Goal: Transaction & Acquisition: Purchase product/service

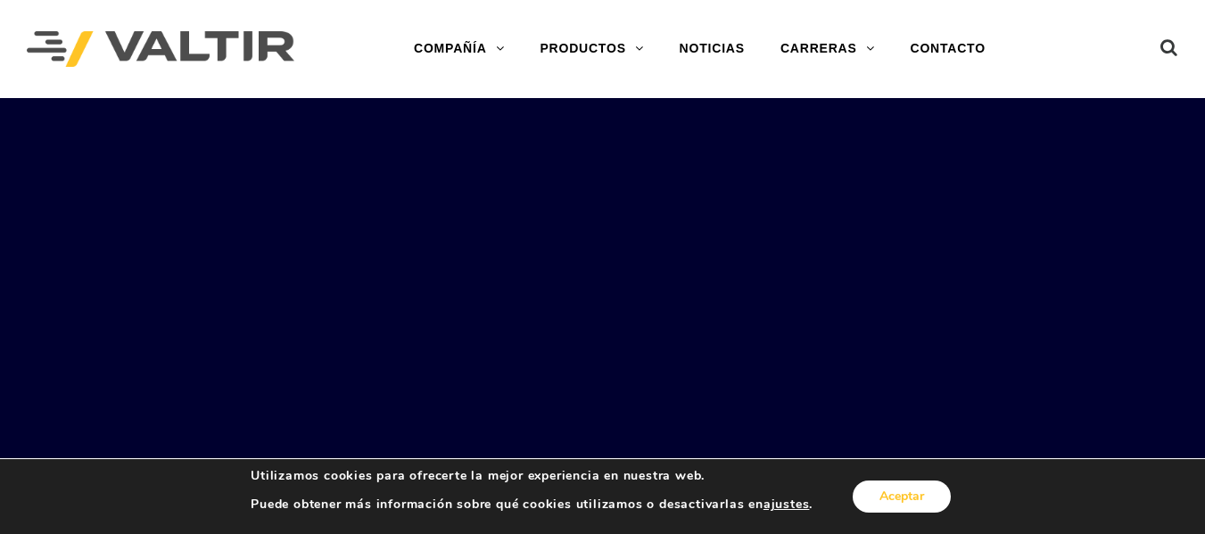
click at [909, 490] on font "Aceptar" at bounding box center [901, 496] width 45 height 17
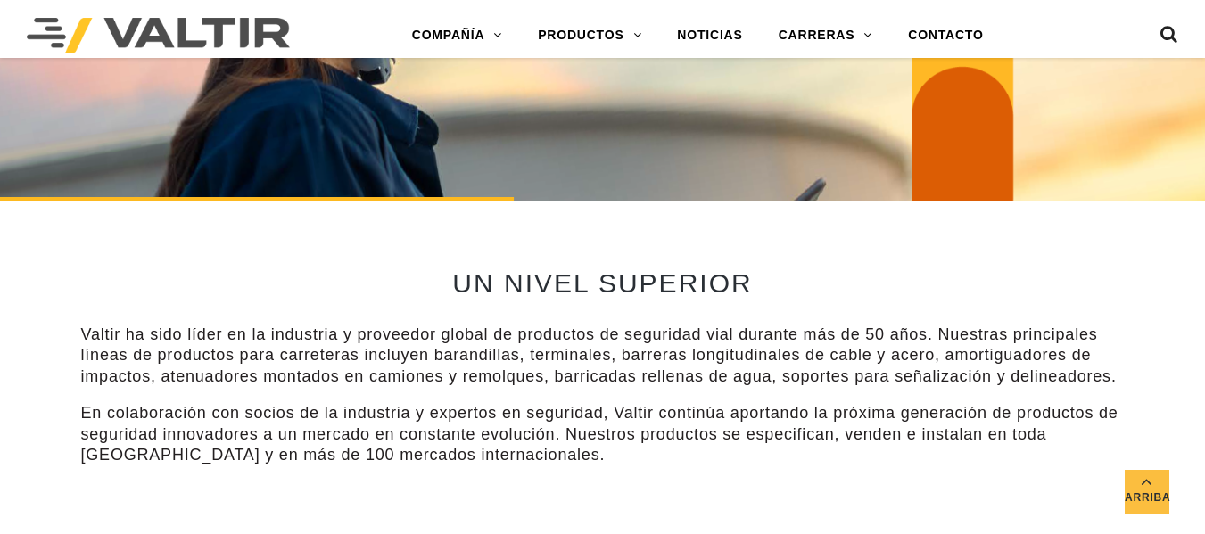
scroll to position [446, 0]
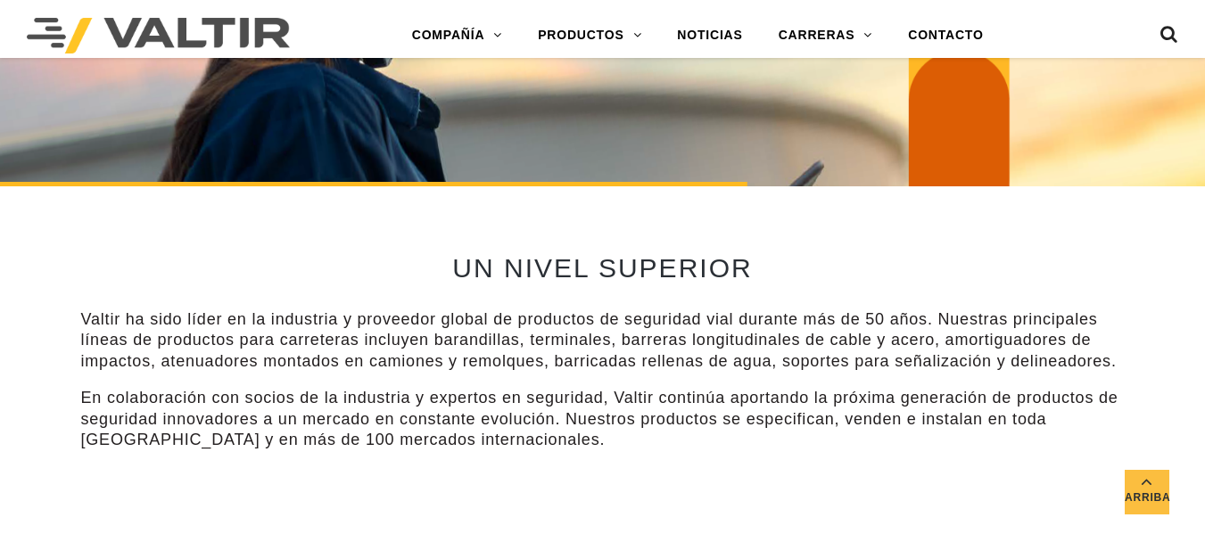
click at [78, 41] on img at bounding box center [158, 36] width 263 height 36
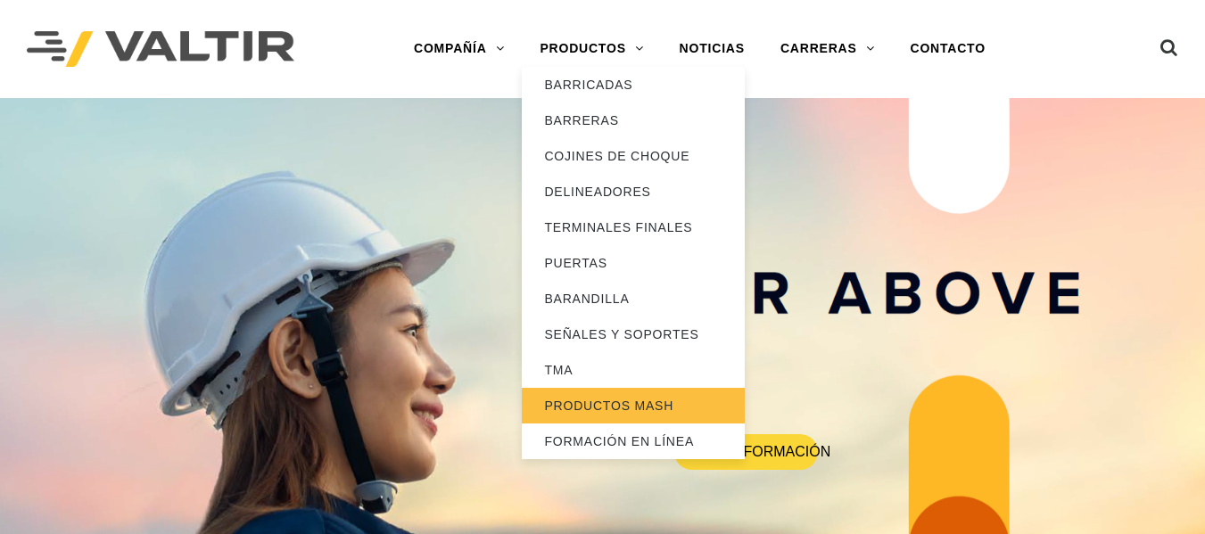
click at [610, 410] on font "PRODUCTOS MASH" at bounding box center [608, 406] width 129 height 14
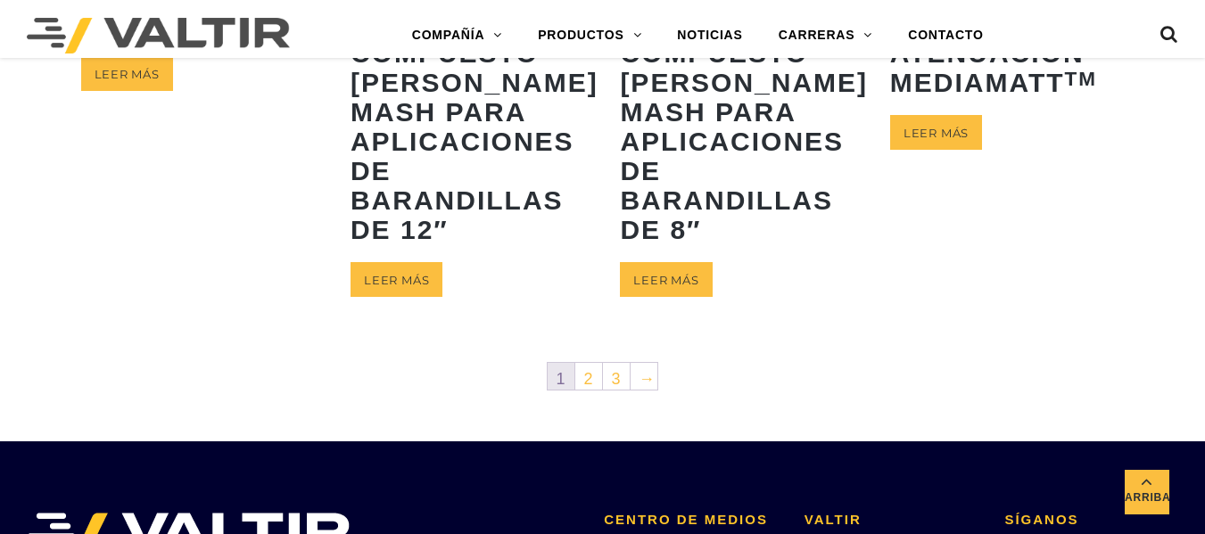
scroll to position [1070, 0]
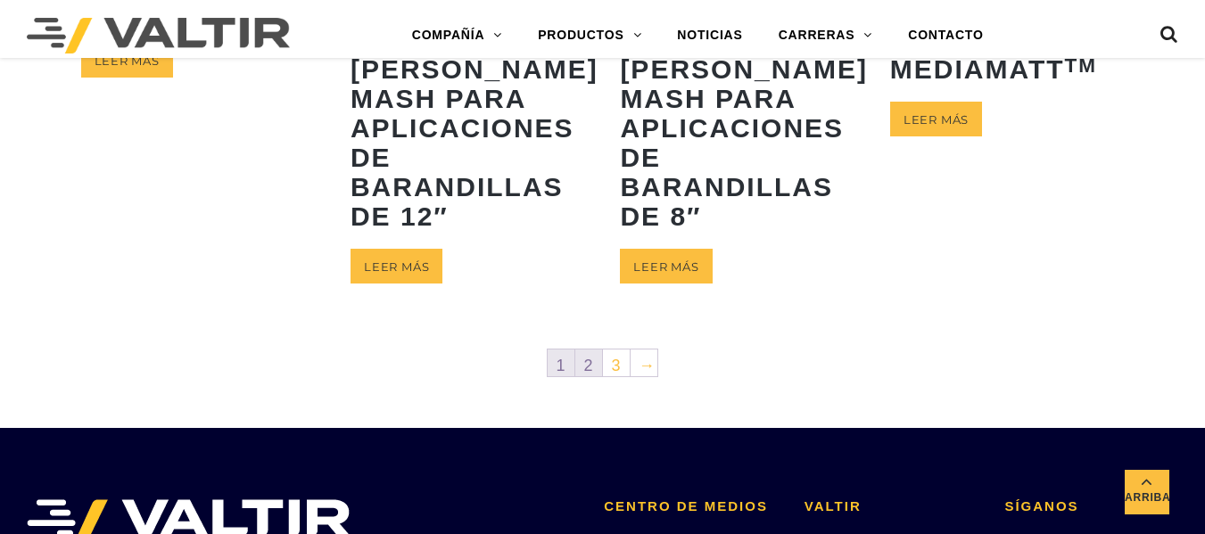
click at [585, 374] on font "2" at bounding box center [589, 366] width 10 height 18
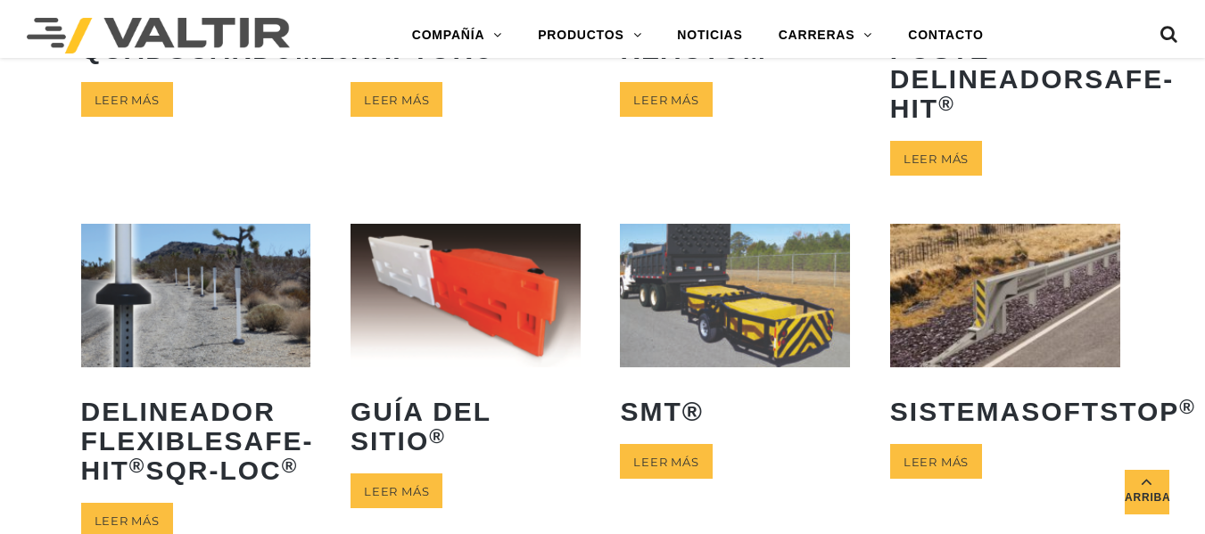
scroll to position [713, 0]
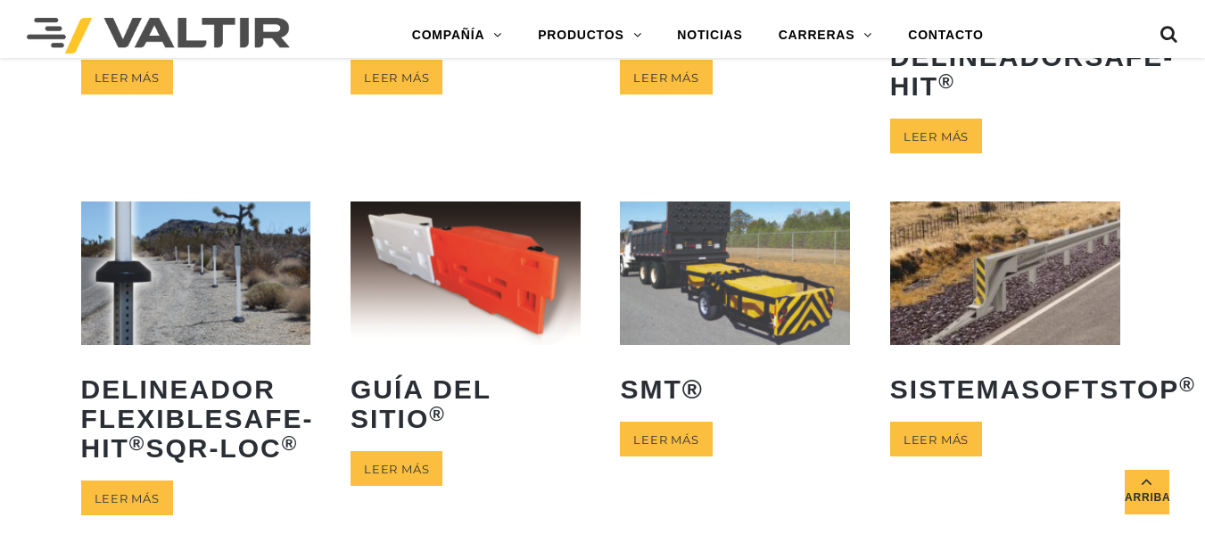
click at [709, 338] on img at bounding box center [735, 274] width 230 height 144
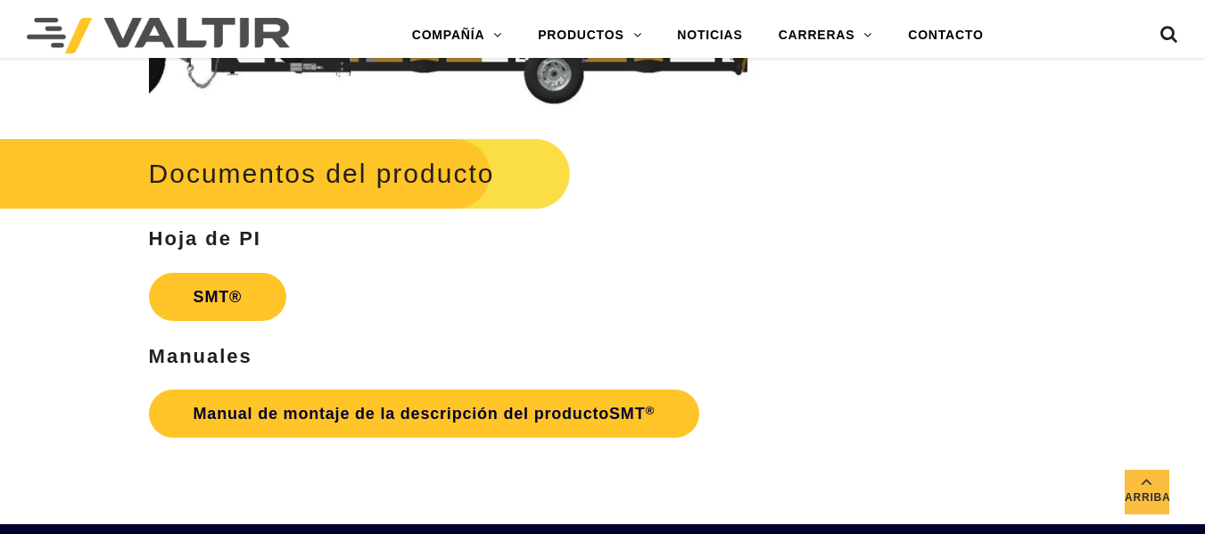
scroll to position [4101, 0]
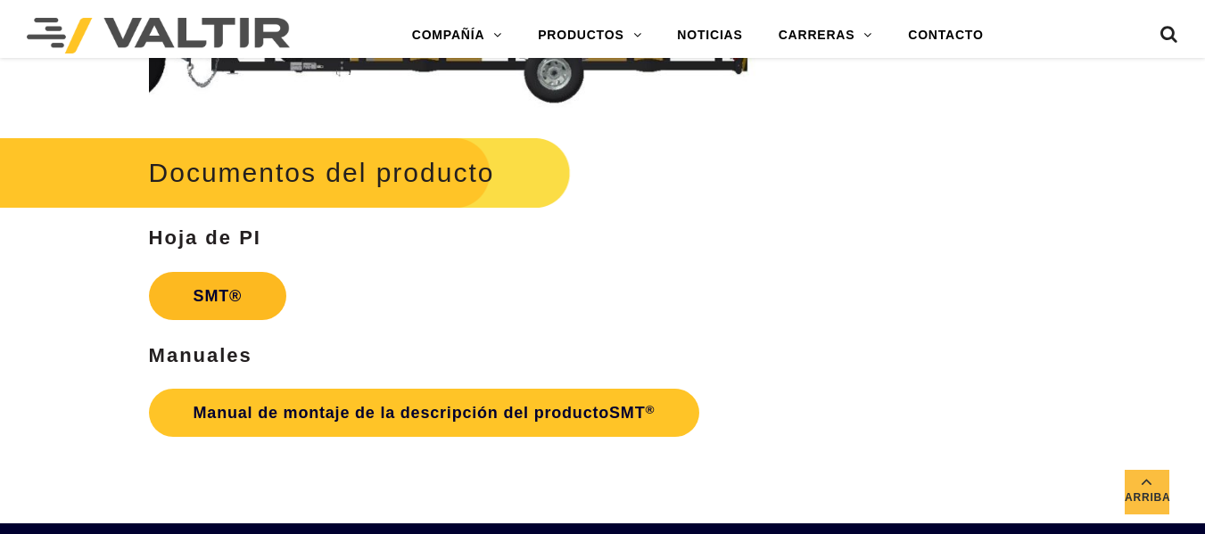
click at [234, 297] on font "SMT®" at bounding box center [217, 296] width 48 height 18
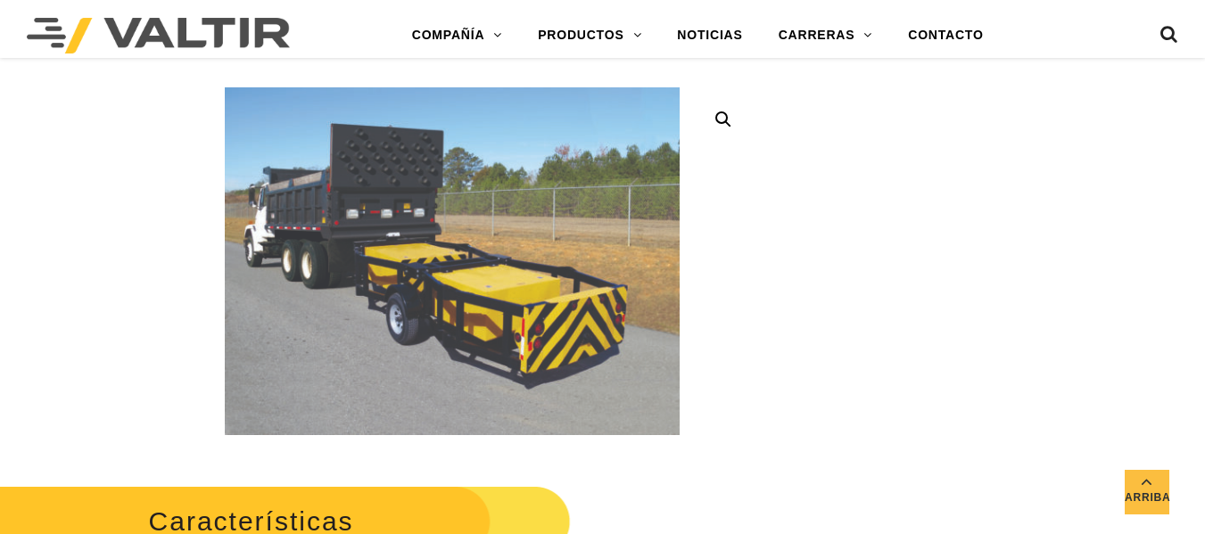
scroll to position [106, 0]
